Goal: Task Accomplishment & Management: Use online tool/utility

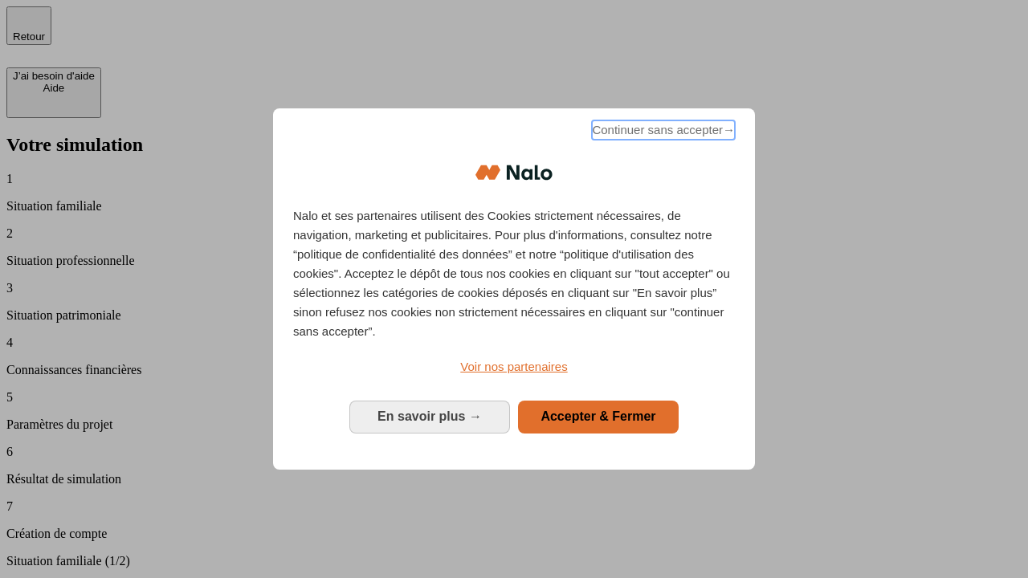
click at [662, 132] on span "Continuer sans accepter →" at bounding box center [663, 129] width 143 height 19
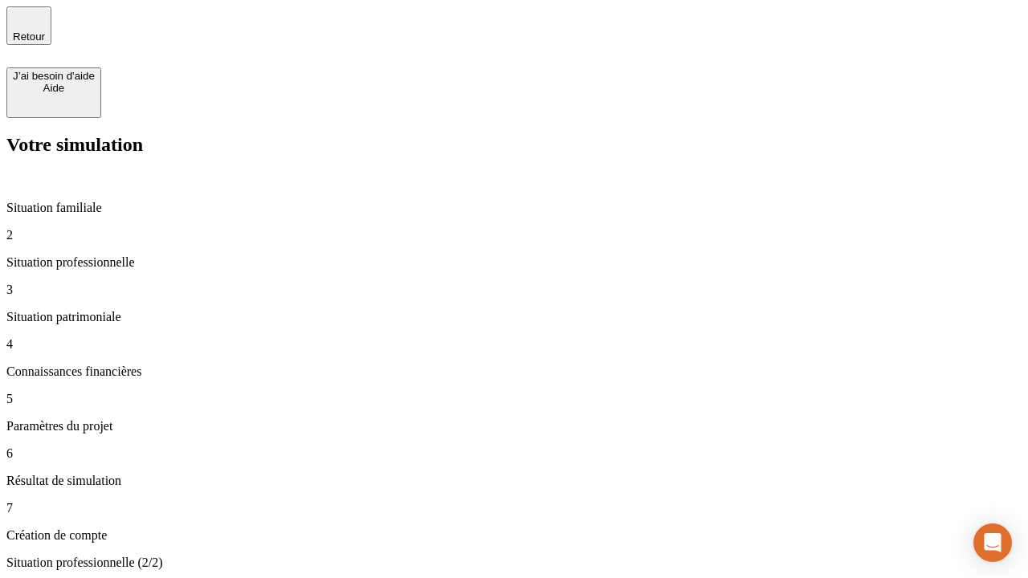
type input "30 000"
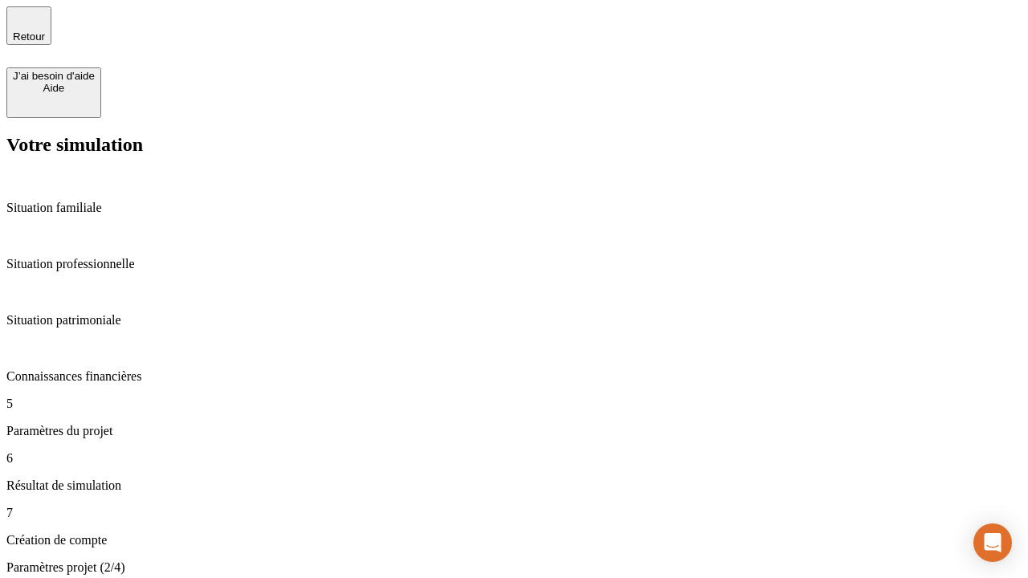
type input "25"
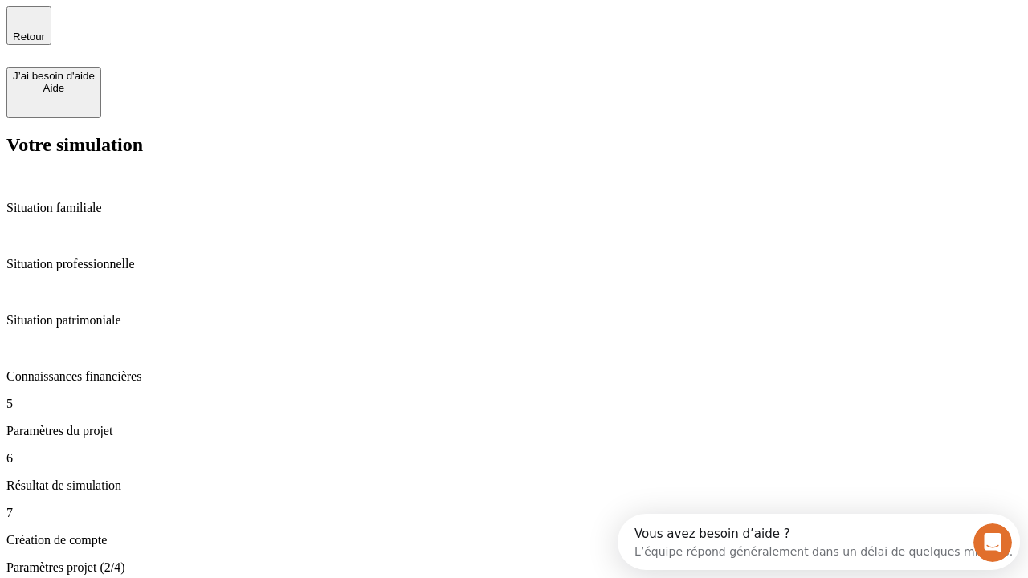
type input "5"
type input "1 000"
type input "640"
